Goal: Information Seeking & Learning: Find contact information

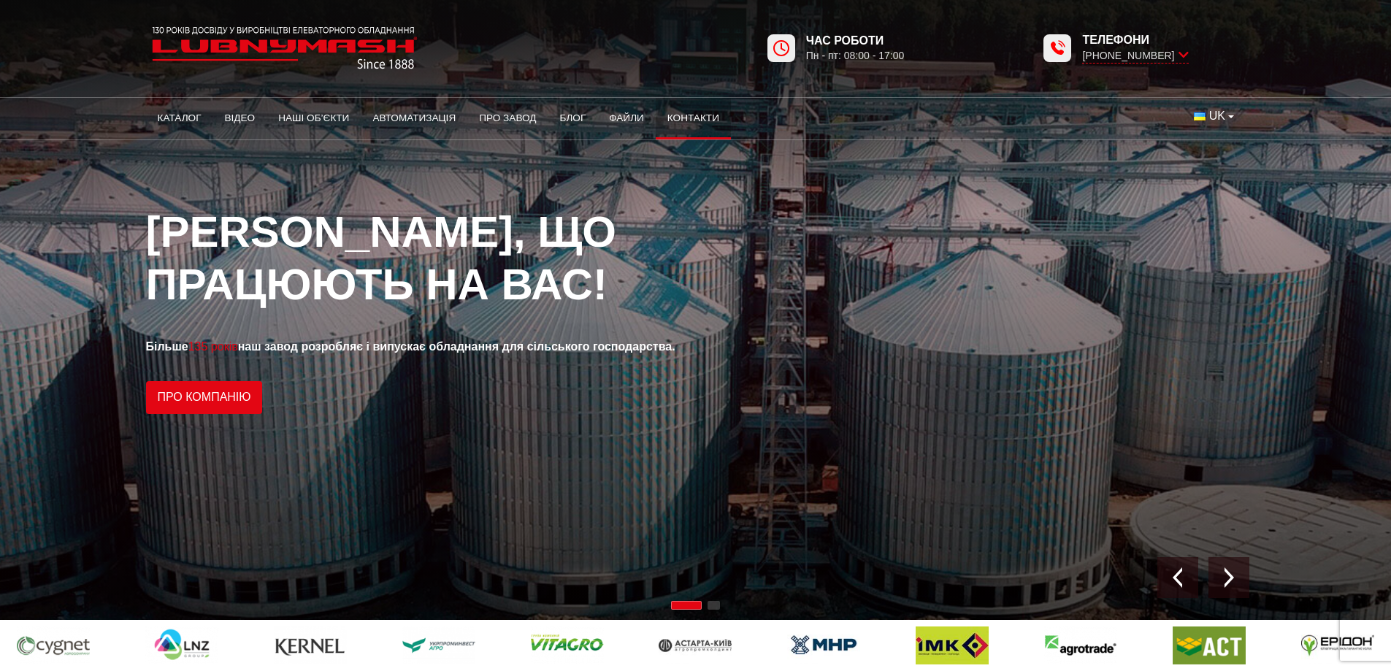
click at [675, 118] on link "Контакти" at bounding box center [693, 118] width 75 height 32
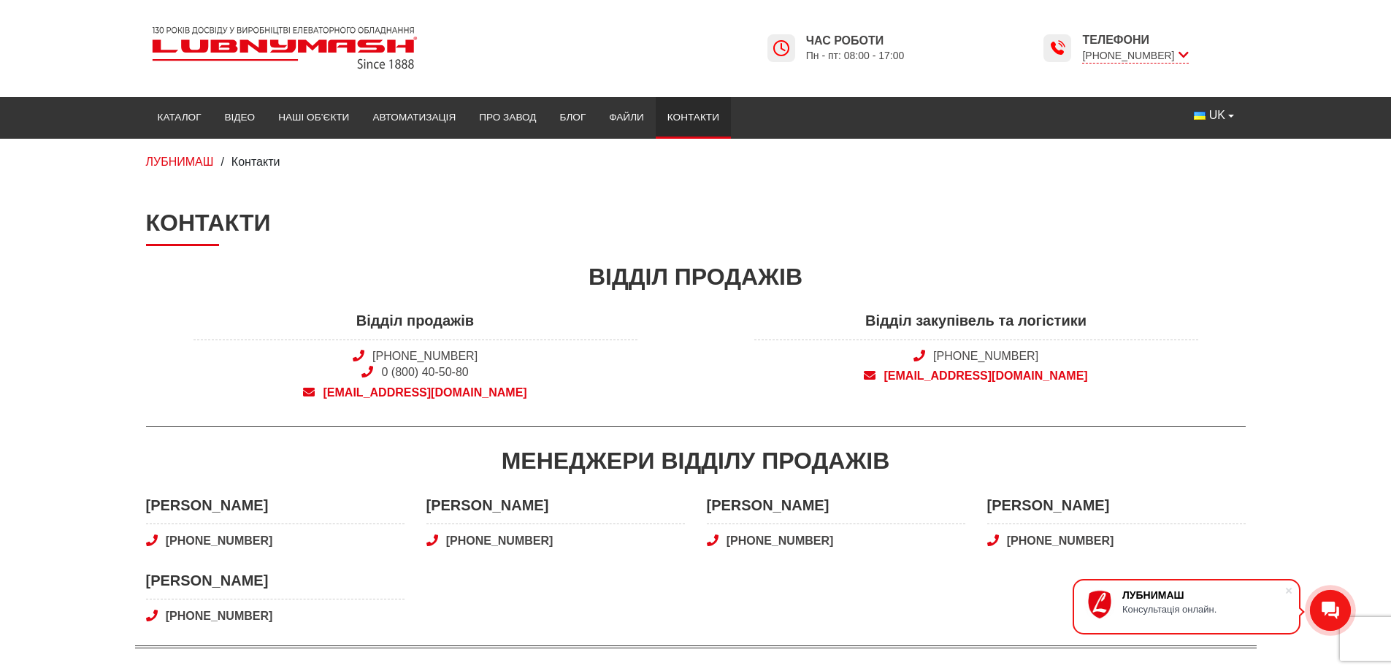
click at [1004, 375] on span "[EMAIL_ADDRESS][DOMAIN_NAME]" at bounding box center [976, 376] width 444 height 16
click at [1009, 237] on h1 "Контакти" at bounding box center [696, 227] width 1100 height 37
drag, startPoint x: 976, startPoint y: 242, endPoint x: 966, endPoint y: 240, distance: 9.6
drag, startPoint x: 966, startPoint y: 240, endPoint x: 887, endPoint y: 210, distance: 84.6
click at [897, 217] on h1 "Контакти" at bounding box center [696, 227] width 1100 height 37
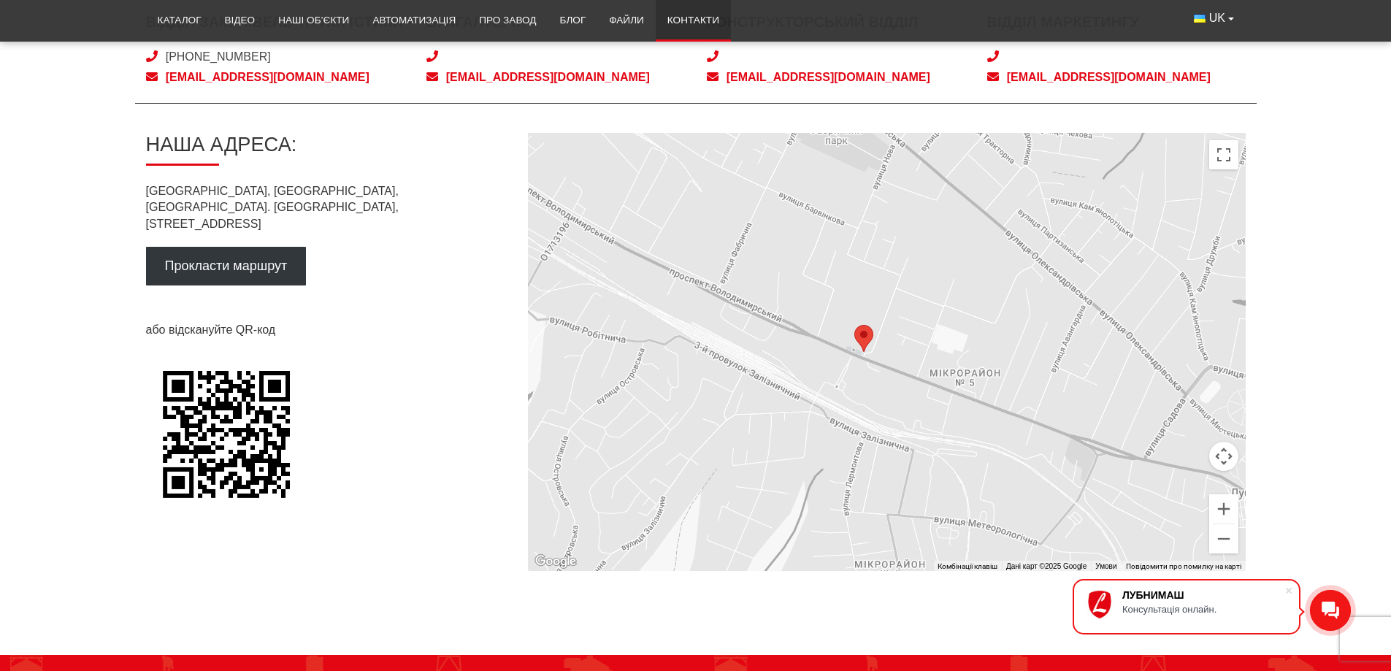
scroll to position [657, 0]
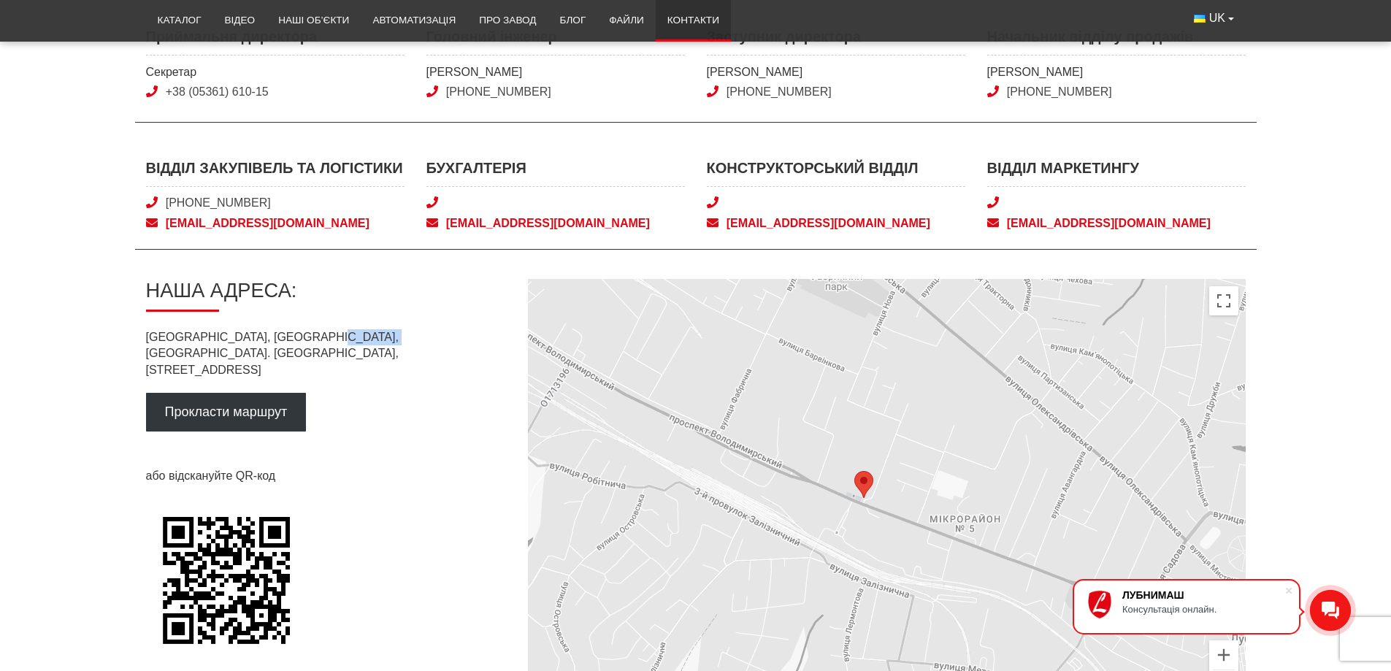
drag, startPoint x: 310, startPoint y: 336, endPoint x: 391, endPoint y: 345, distance: 82.3
click at [391, 345] on p "[GEOGRAPHIC_DATA], [GEOGRAPHIC_DATA], [GEOGRAPHIC_DATA]. [PERSON_NAME][STREET_A…" at bounding box center [325, 353] width 359 height 49
click at [1267, 199] on main "Контакти Відділ продажів Відділ продажів [PHONE_NUMBER] 0 (800) 40-50-80 [EMAIL…" at bounding box center [695, 135] width 1391 height 1166
drag, startPoint x: 1267, startPoint y: 199, endPoint x: 1262, endPoint y: 145, distance: 54.3
click at [1262, 145] on main "Контакти Відділ продажів Відділ продажів [PHONE_NUMBER] 0 (800) 40-50-80 [EMAIL…" at bounding box center [695, 135] width 1391 height 1166
